Goal: Transaction & Acquisition: Download file/media

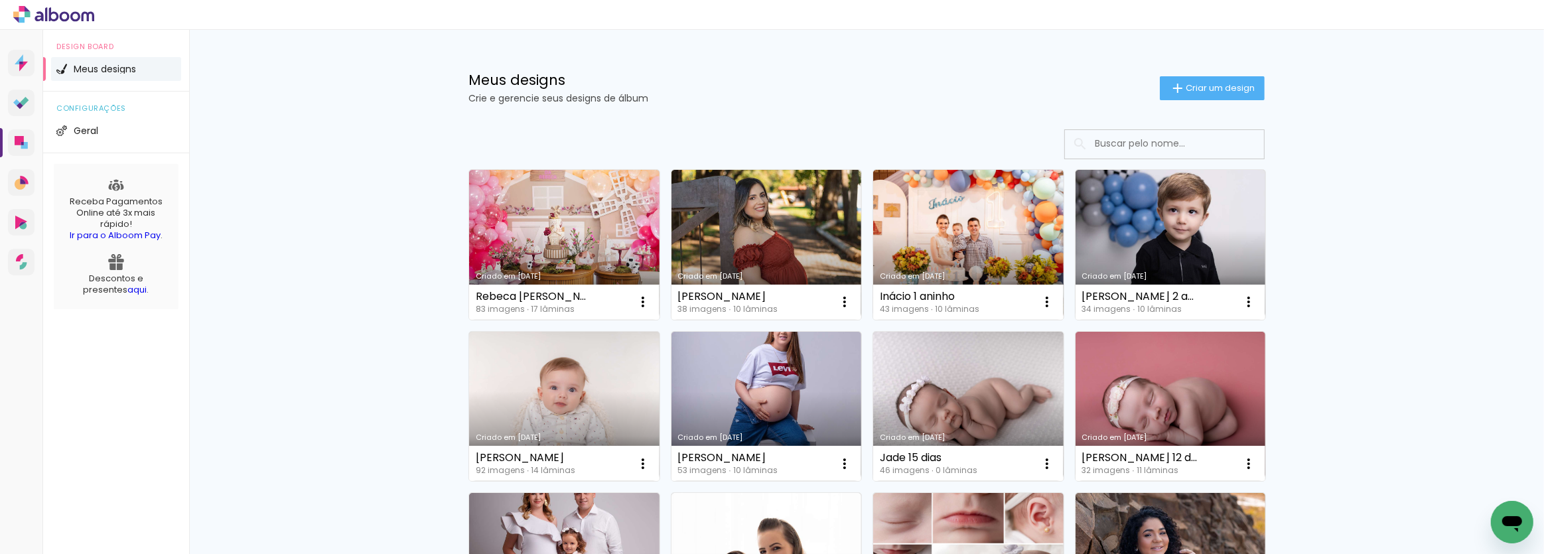
click at [1187, 141] on input at bounding box center [1182, 143] width 189 height 27
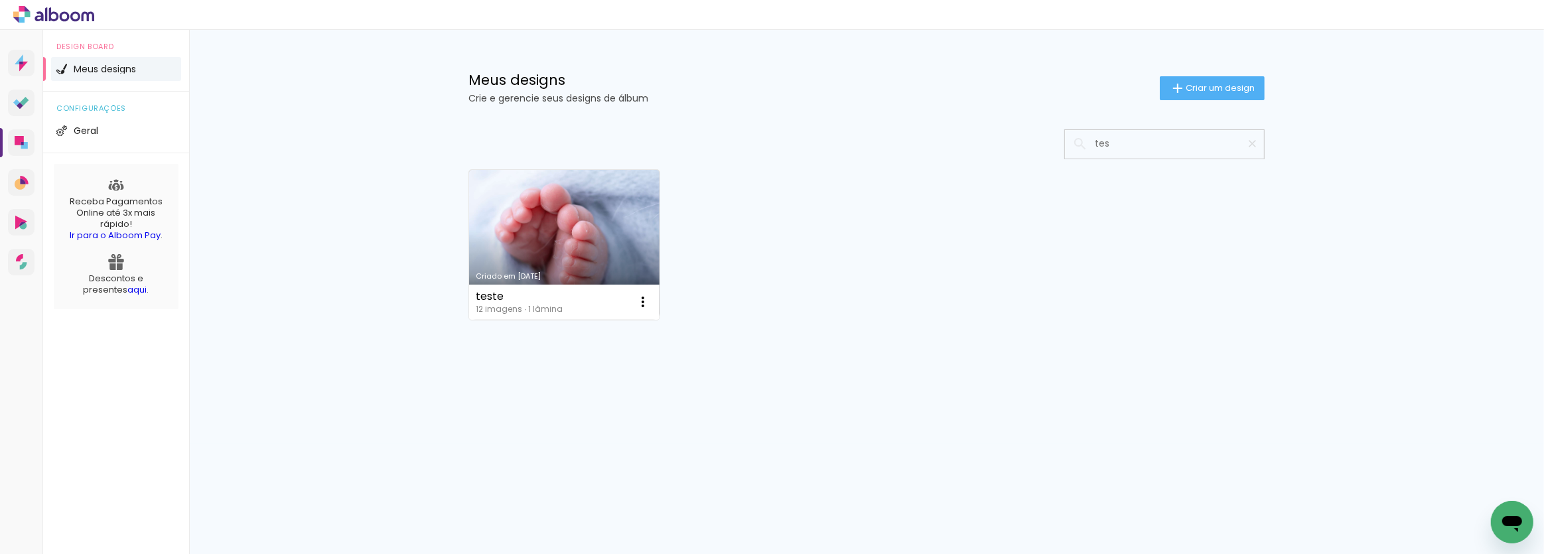
type input "test"
click at [542, 198] on link "Criado em [DATE]" at bounding box center [564, 245] width 190 height 150
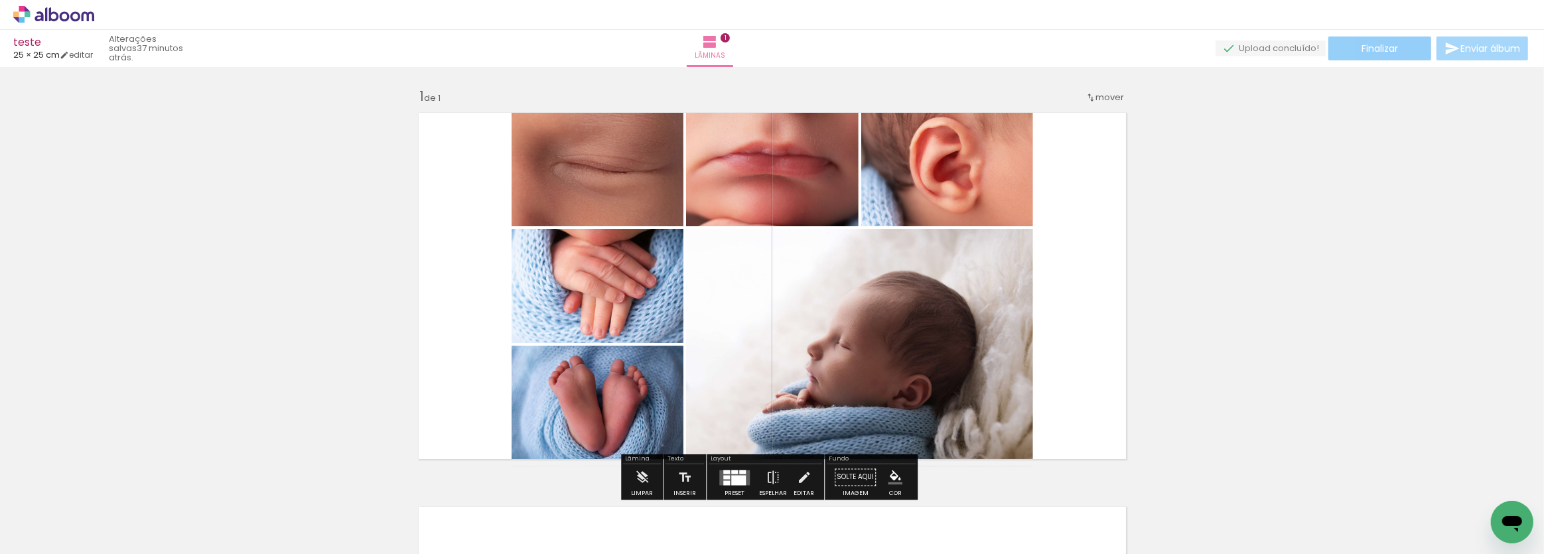
click at [1362, 52] on span "Finalizar" at bounding box center [1380, 48] width 36 height 9
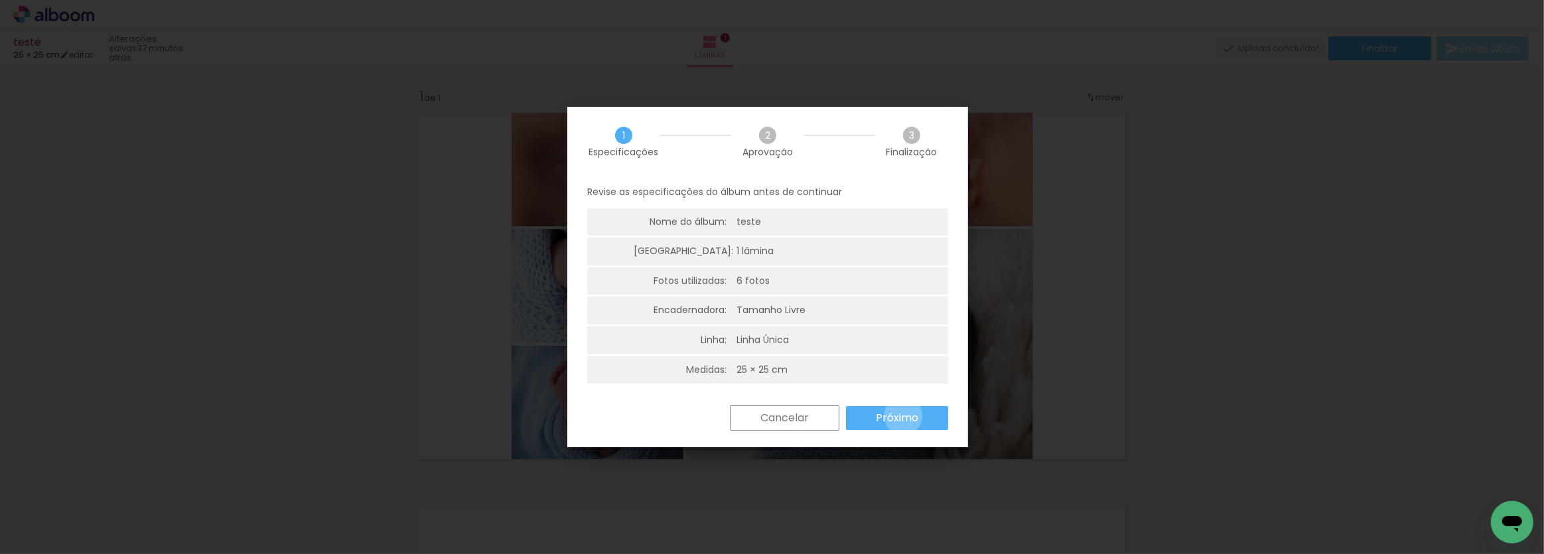
click at [0, 0] on slot "Próximo" at bounding box center [0, 0] width 0 height 0
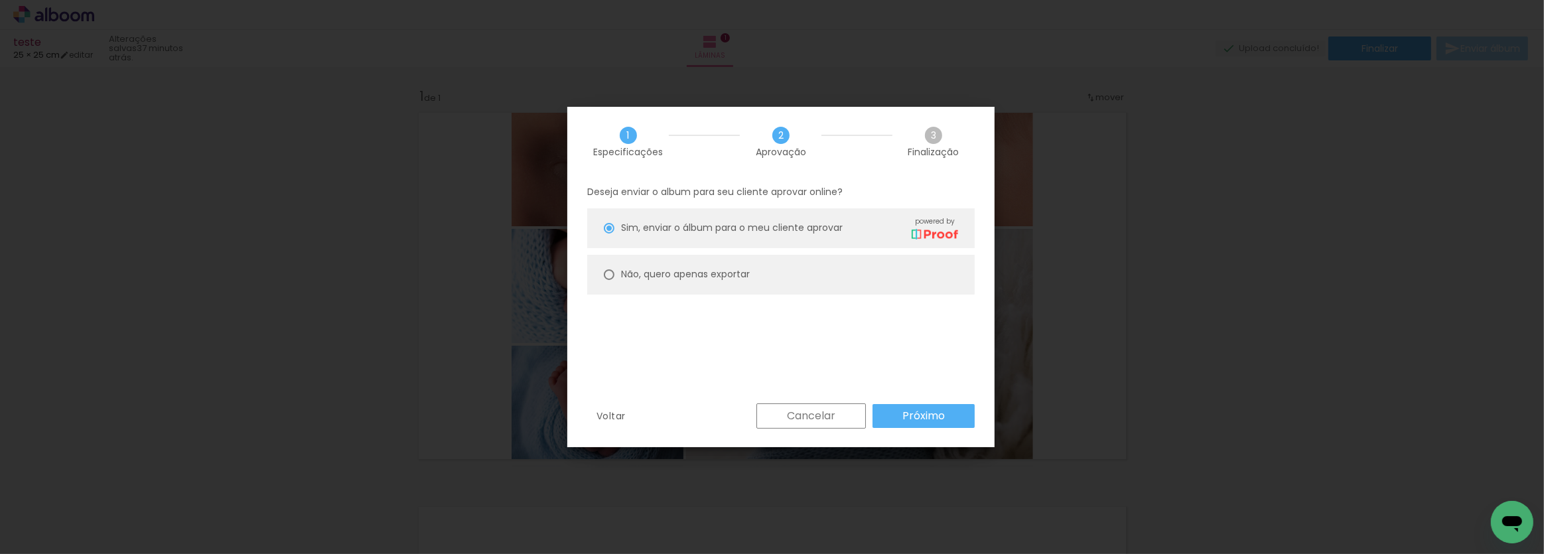
click at [0, 0] on slot "Não, quero apenas exportar" at bounding box center [0, 0] width 0 height 0
type paper-radio-button "on"
click at [950, 401] on div "Deseja enviar o album para seu cliente aprovar online? [PERSON_NAME], enviar o …" at bounding box center [780, 290] width 427 height 227
click at [949, 413] on paper-button "Próximo" at bounding box center [924, 416] width 102 height 24
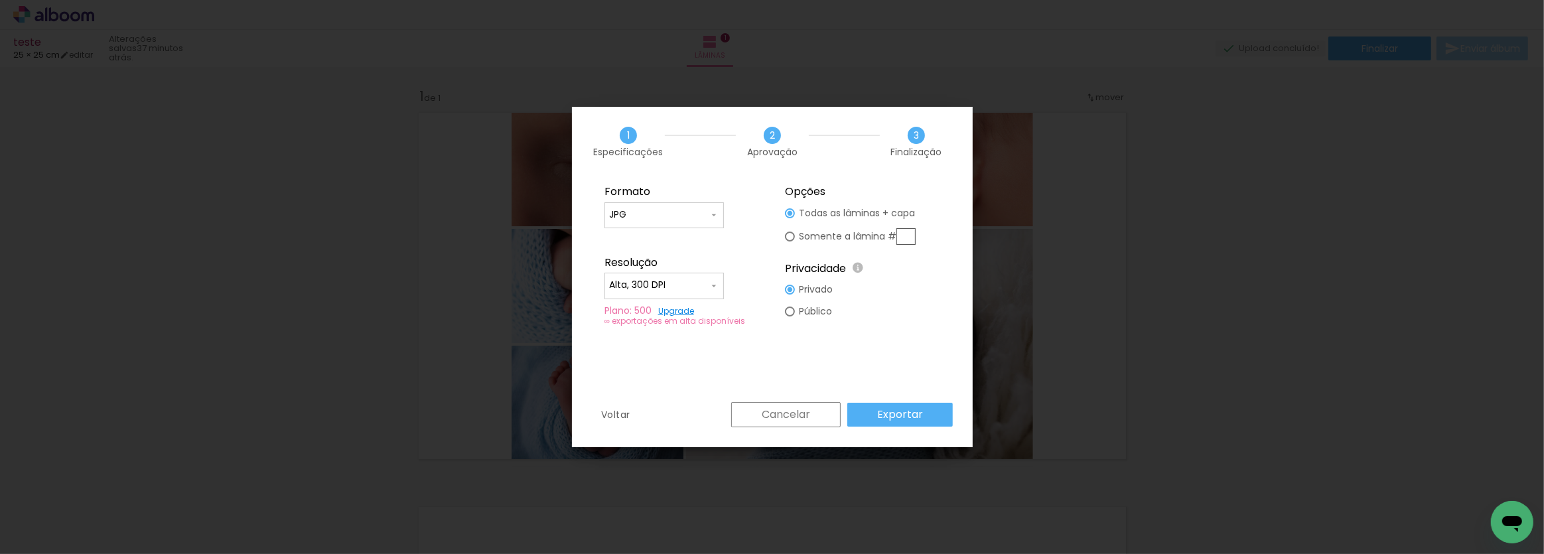
click at [0, 0] on slot "Exportar" at bounding box center [0, 0] width 0 height 0
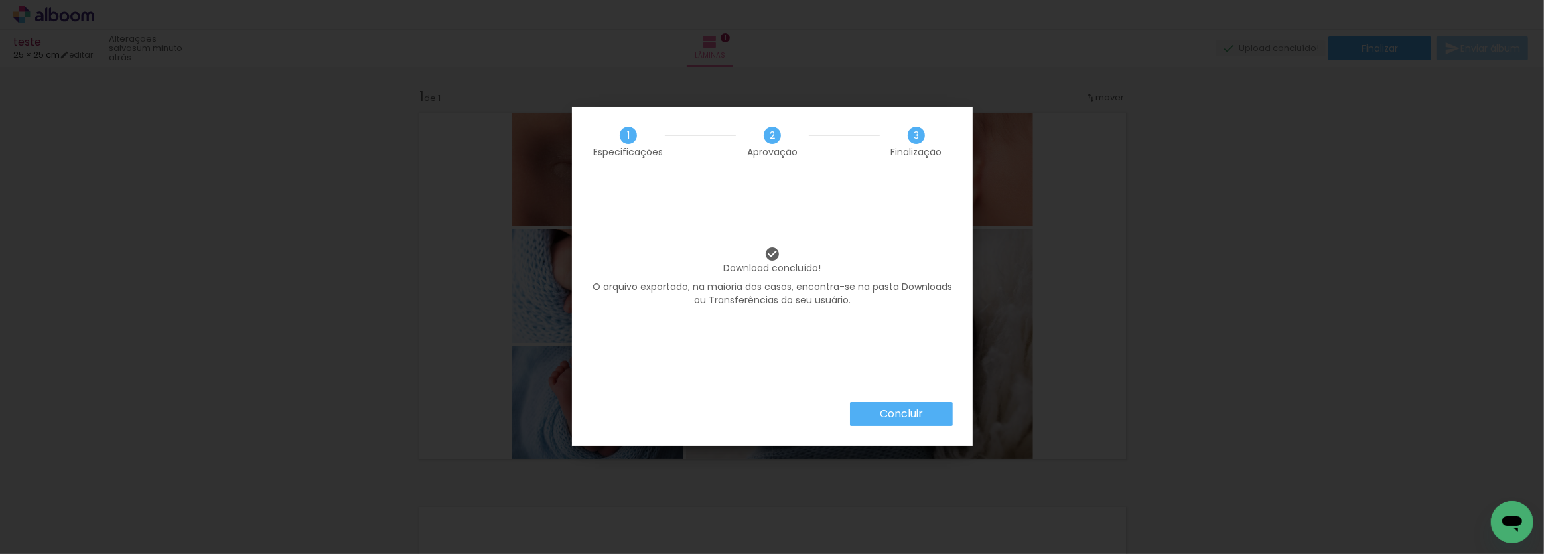
click at [872, 411] on paper-button "Concluir" at bounding box center [901, 414] width 103 height 24
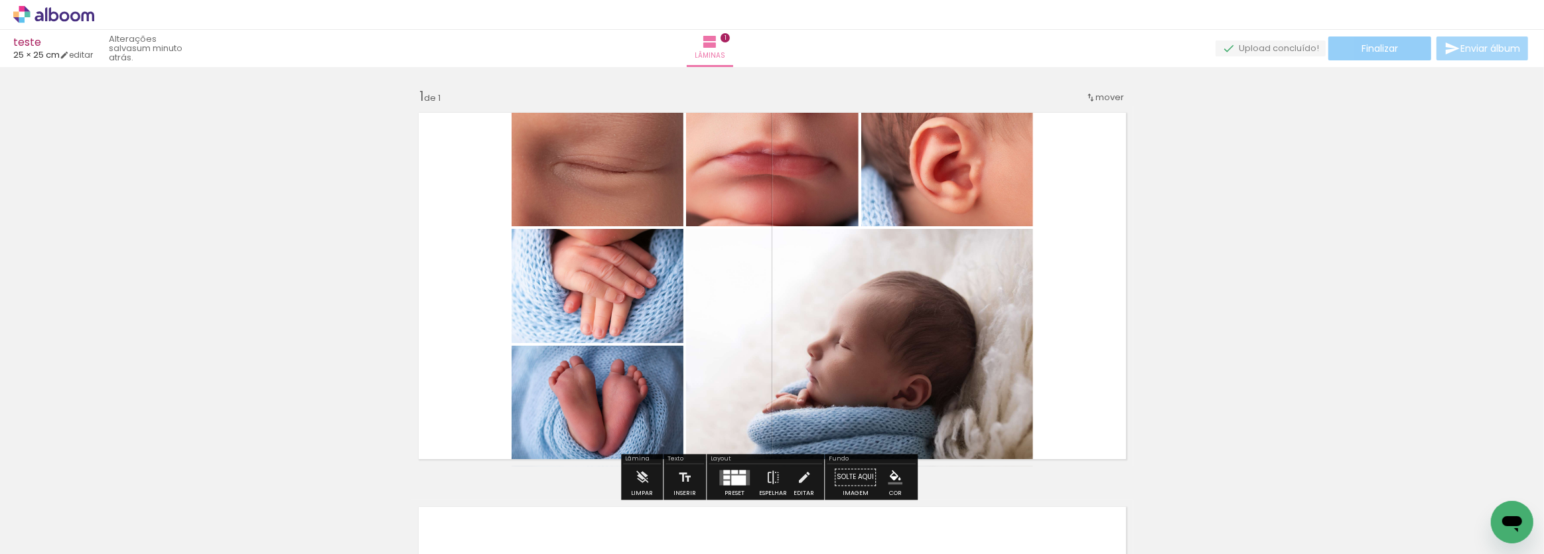
click at [1413, 57] on paper-button "Finalizar" at bounding box center [1380, 48] width 103 height 24
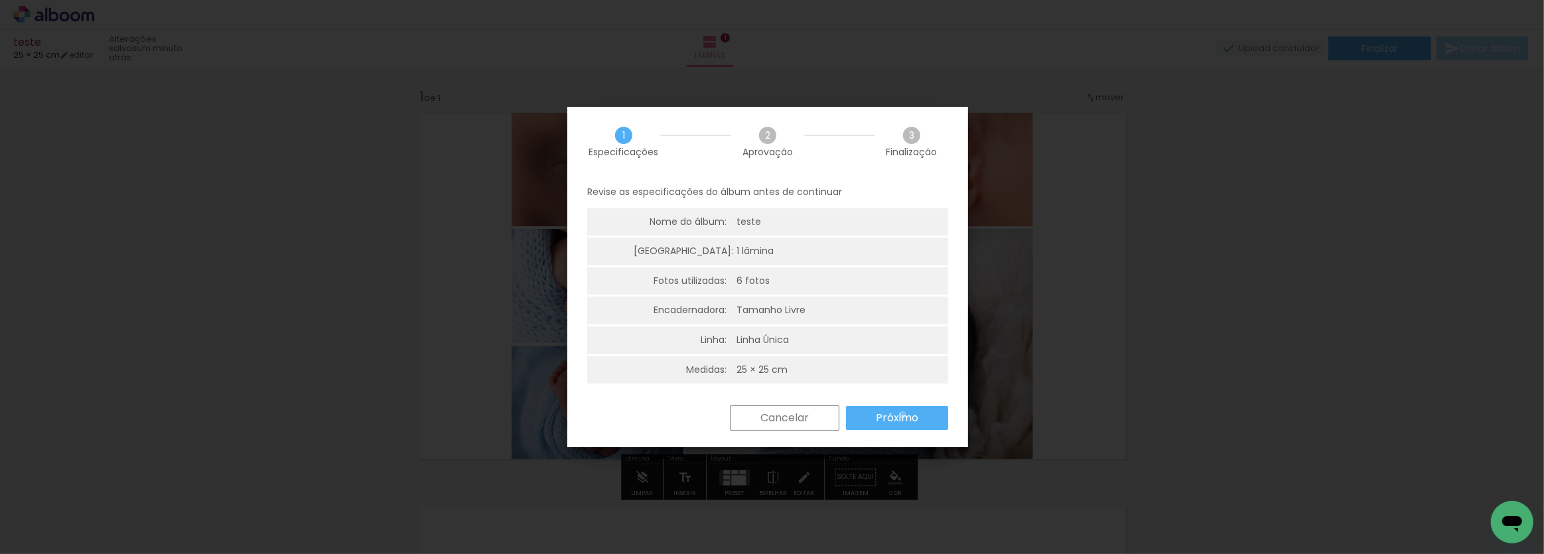
click at [0, 0] on slot "Próximo" at bounding box center [0, 0] width 0 height 0
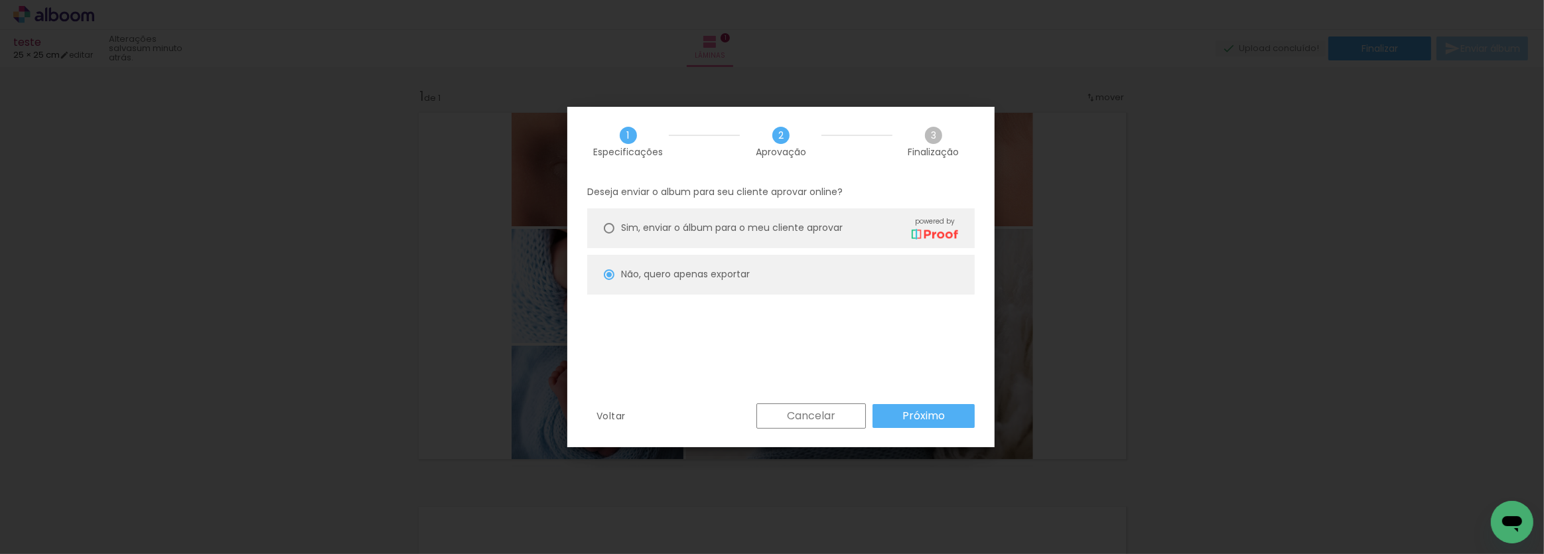
click at [926, 404] on paper-button "Próximo" at bounding box center [924, 416] width 102 height 24
type input "Alta, 300 DPI"
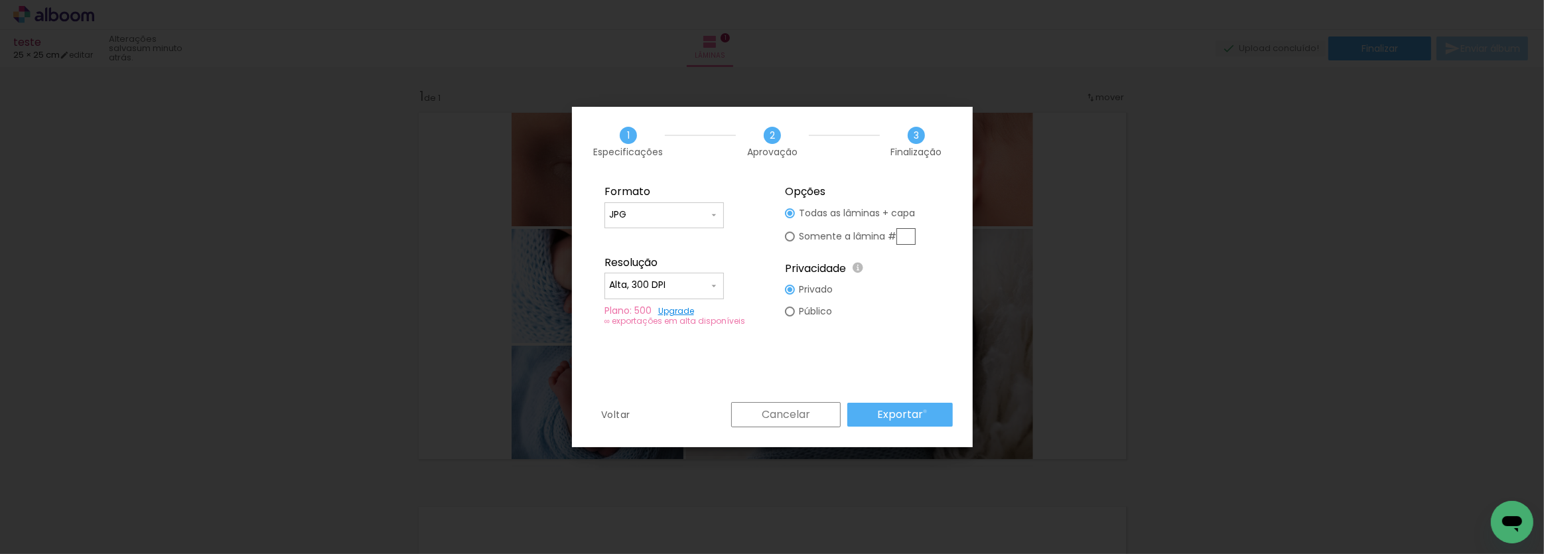
click at [927, 411] on paper-button "Exportar" at bounding box center [900, 415] width 106 height 24
